Goal: Navigation & Orientation: Find specific page/section

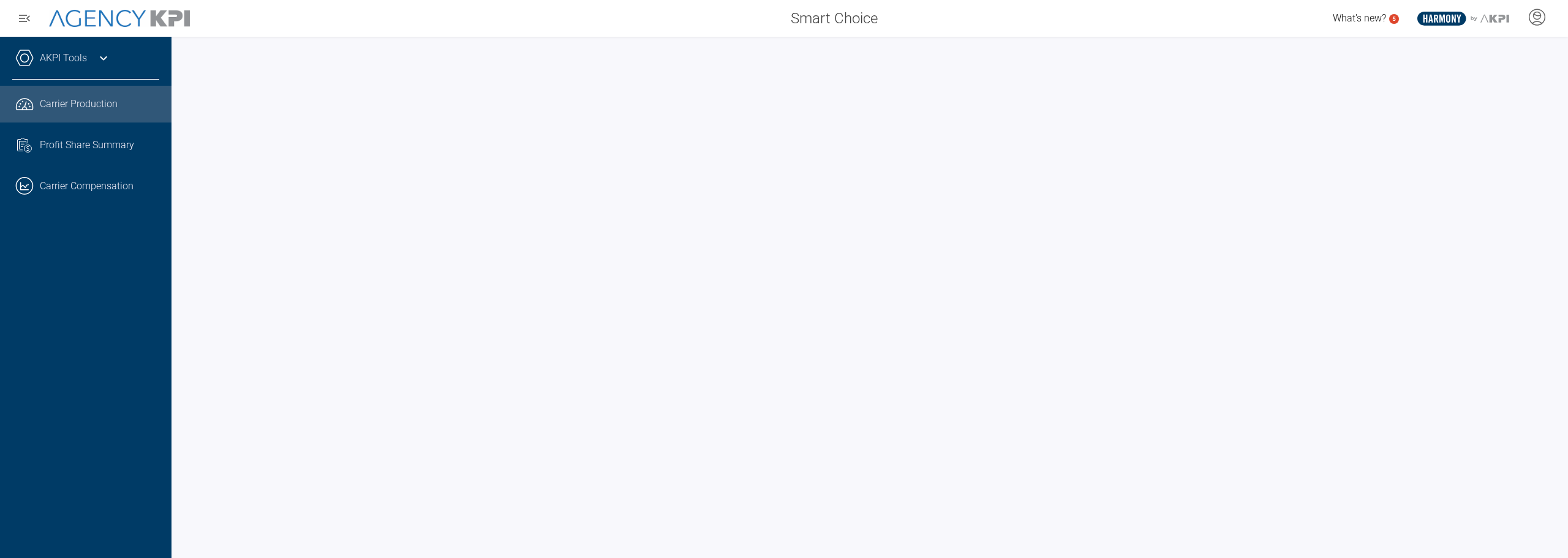
click at [642, 46] on div at bounding box center [869, 297] width 1397 height 521
